Goal: Information Seeking & Learning: Find specific page/section

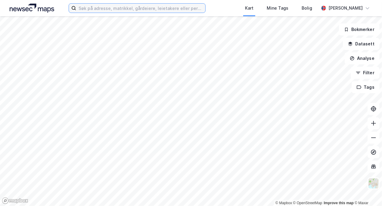
click at [132, 12] on input at bounding box center [140, 8] width 129 height 9
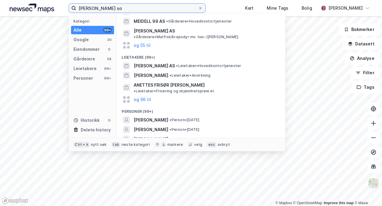
scroll to position [73, 0]
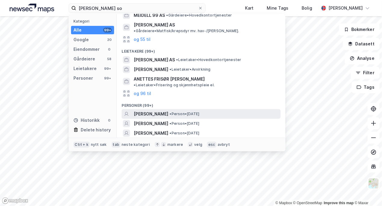
click at [170, 110] on div "ANETTE MEIDELL • Person • 20. feb. 1988" at bounding box center [207, 113] width 146 height 7
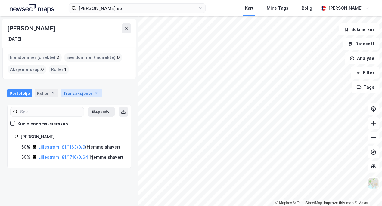
click at [71, 95] on div "Transaksjoner 8" at bounding box center [81, 93] width 41 height 8
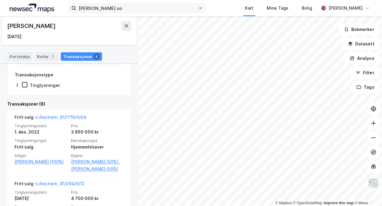
scroll to position [30, 0]
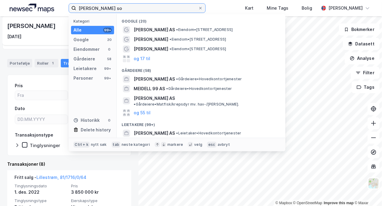
click at [118, 8] on input "anette meidell so" at bounding box center [137, 8] width 122 height 9
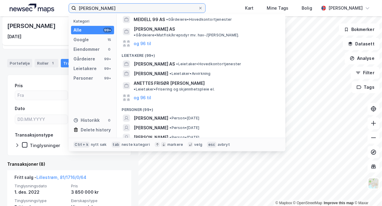
scroll to position [73, 0]
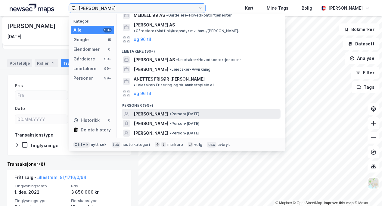
type input "anette meidell solberg"
click at [168, 110] on span "[PERSON_NAME]" at bounding box center [151, 113] width 35 height 7
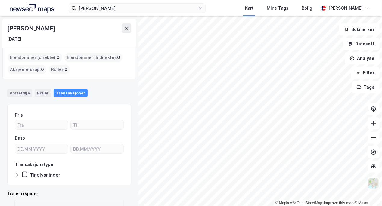
click at [26, 56] on div "Eiendommer (direkte) : 0" at bounding box center [35, 58] width 54 height 10
click at [22, 89] on div "Portefølje" at bounding box center [19, 93] width 25 height 8
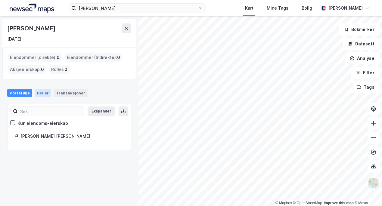
click at [40, 96] on div "Roller" at bounding box center [43, 93] width 17 height 8
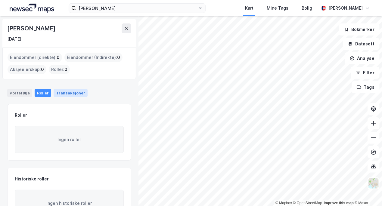
click at [62, 95] on div "Transaksjoner" at bounding box center [71, 93] width 34 height 8
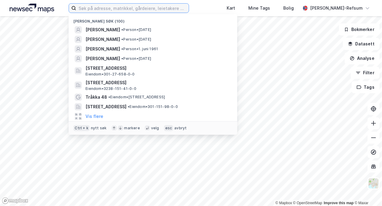
click at [140, 8] on input at bounding box center [132, 8] width 112 height 9
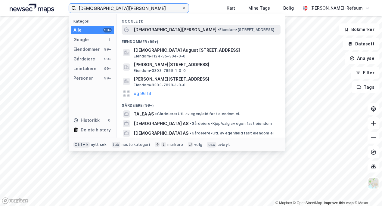
type input "[DEMOGRAPHIC_DATA][PERSON_NAME]"
click at [161, 27] on span "[DEMOGRAPHIC_DATA][PERSON_NAME]" at bounding box center [175, 29] width 83 height 7
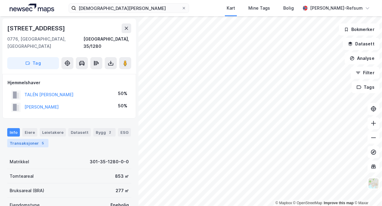
click at [20, 139] on div "Transaksjoner 5" at bounding box center [27, 143] width 41 height 8
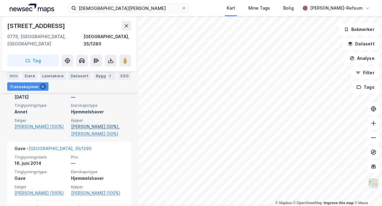
scroll to position [234, 0]
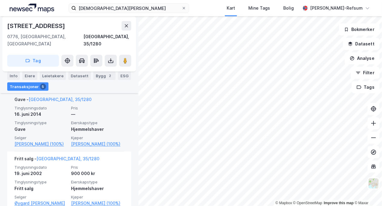
click at [39, 141] on span "Selger" at bounding box center [40, 137] width 53 height 5
click at [40, 148] on link "[PERSON_NAME] (100%)" at bounding box center [40, 144] width 53 height 7
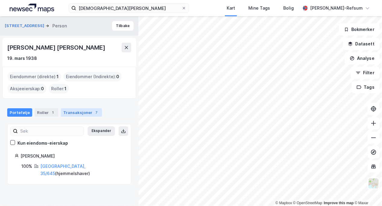
click at [76, 115] on div "Transaksjoner 7" at bounding box center [81, 112] width 41 height 8
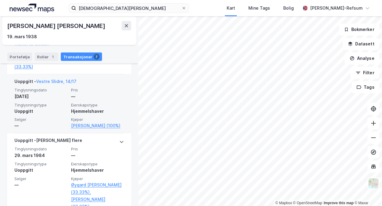
scroll to position [502, 0]
